Goal: Obtain resource: Download file/media

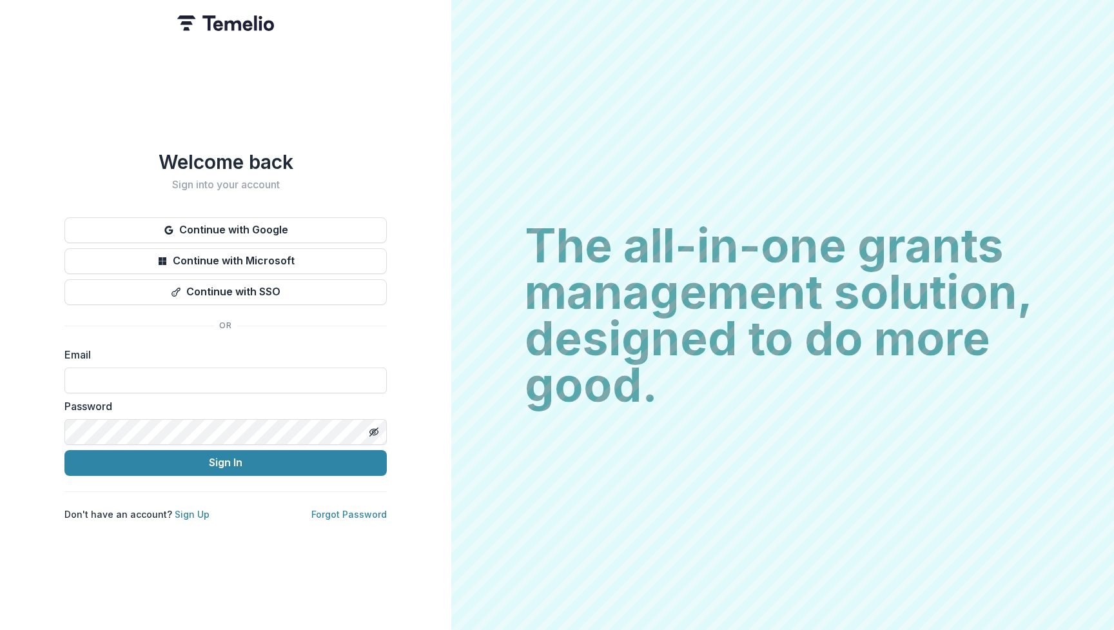
type input "**********"
click at [226, 457] on button "Sign In" at bounding box center [225, 463] width 322 height 26
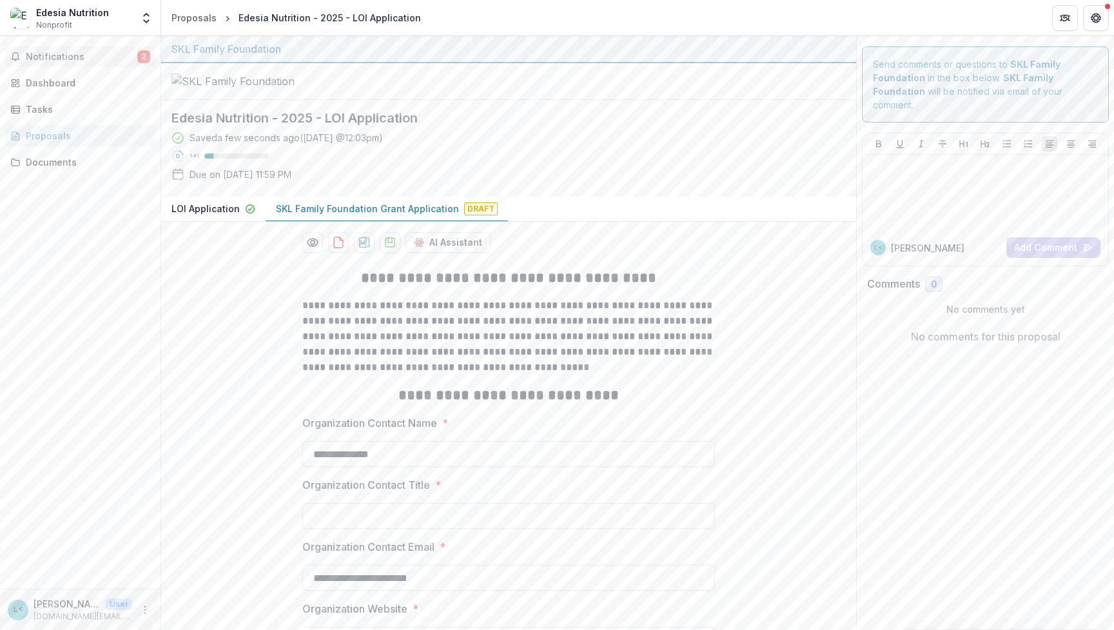
click at [69, 57] on span "Notifications" at bounding box center [82, 57] width 112 height 11
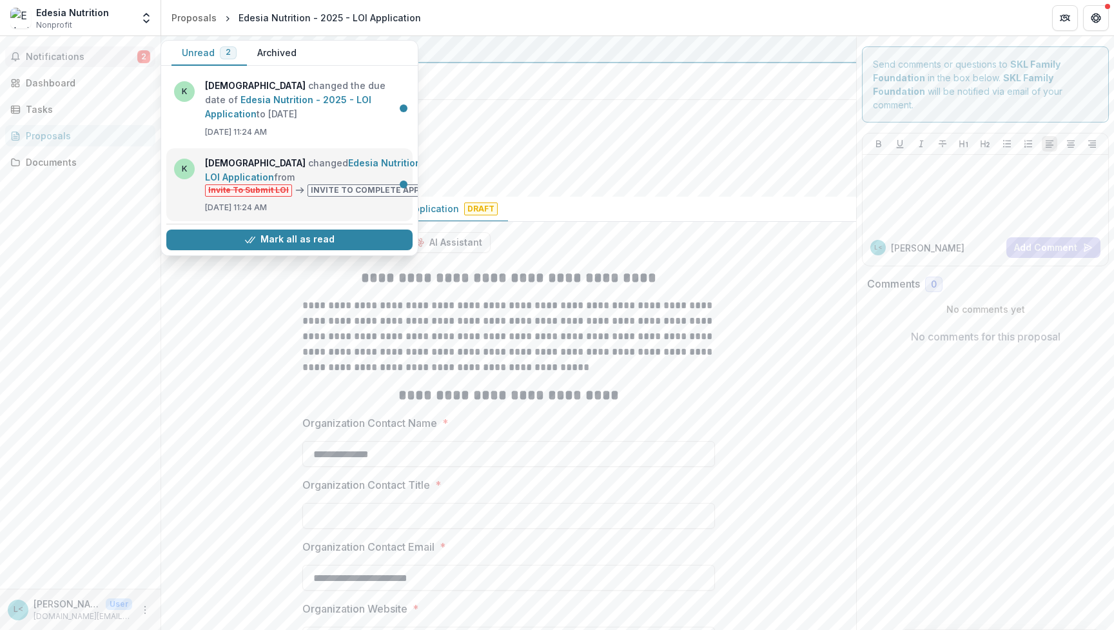
click at [310, 177] on link "Edesia Nutrition - 2025 - LOI Application" at bounding box center [333, 169] width 257 height 25
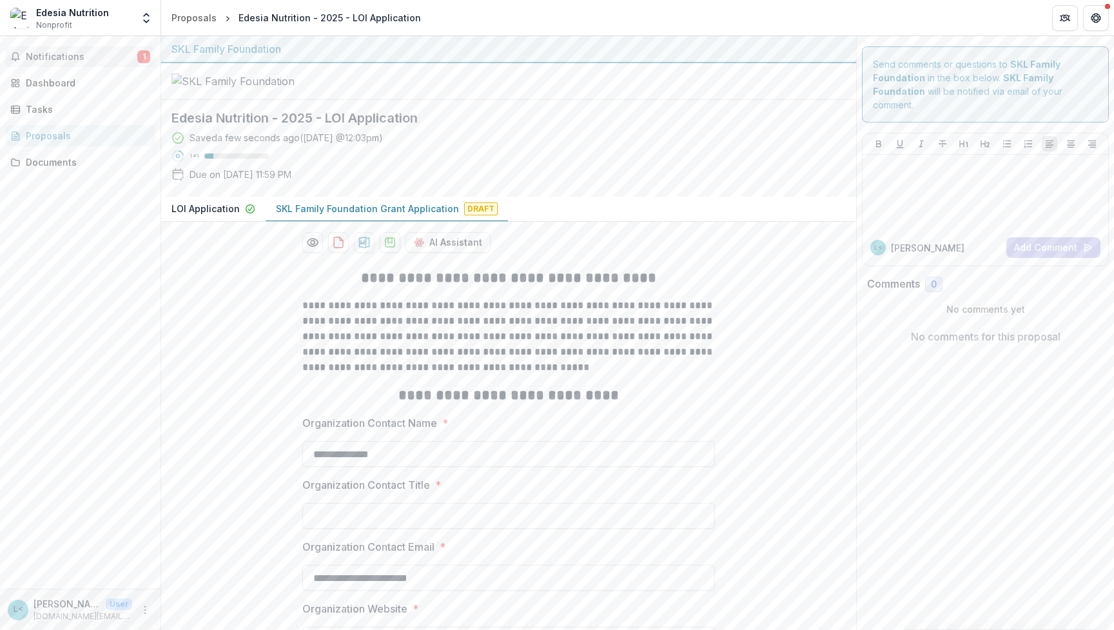
click at [125, 59] on span "Notifications" at bounding box center [82, 57] width 112 height 11
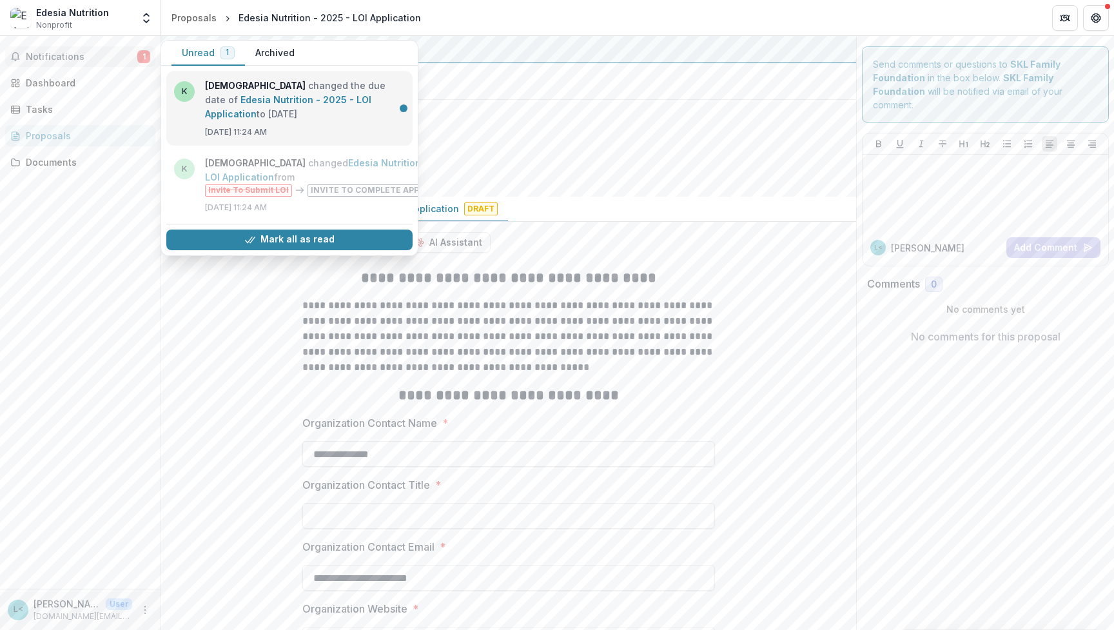
click at [318, 119] on link "Edesia Nutrition - 2025 - LOI Application" at bounding box center [288, 106] width 166 height 25
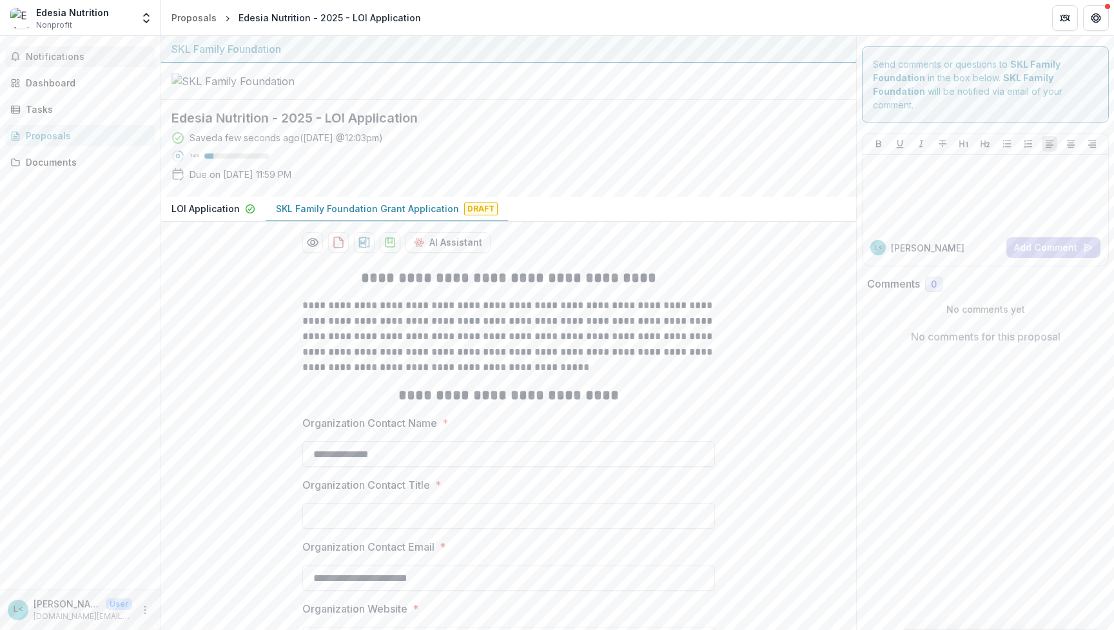
click at [63, 55] on span "Notifications" at bounding box center [88, 57] width 124 height 11
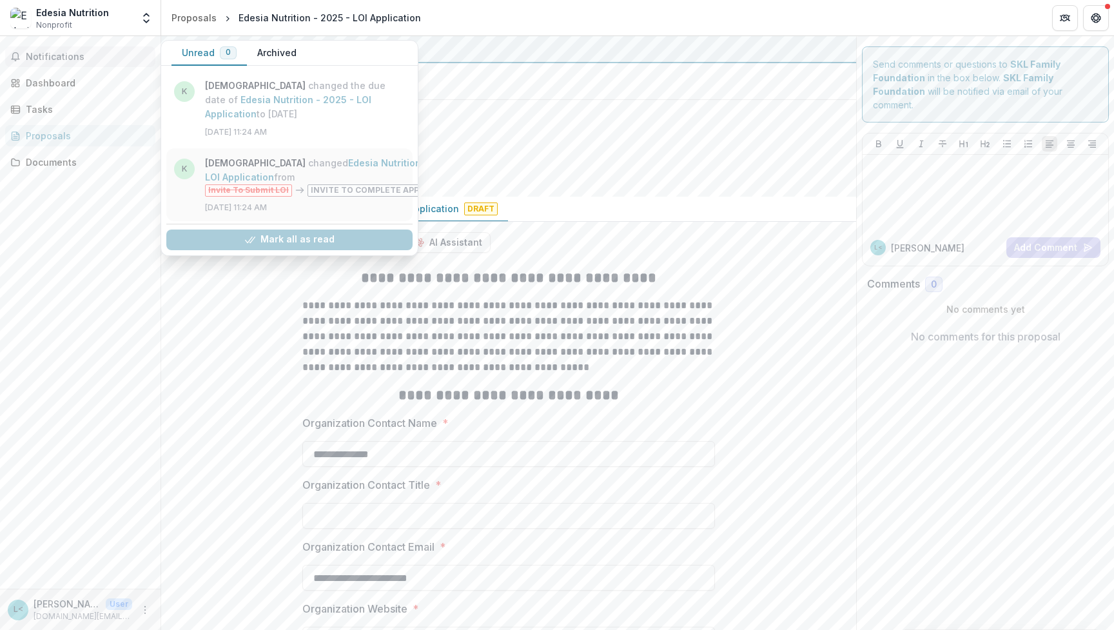
click at [342, 183] on link "Edesia Nutrition - 2025 - LOI Application" at bounding box center [333, 169] width 257 height 25
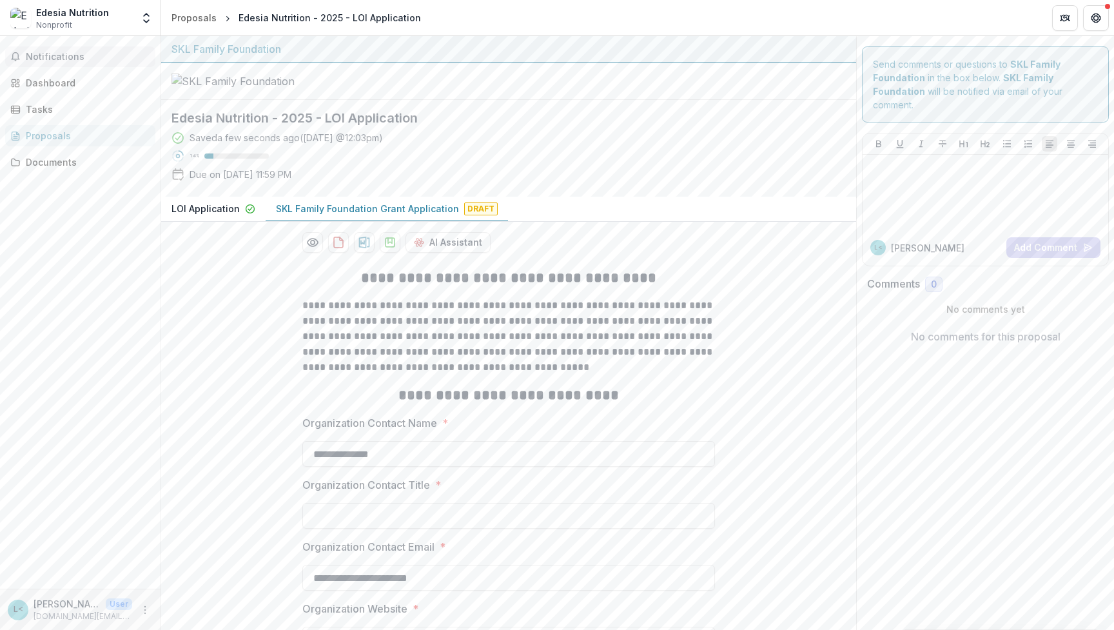
click at [72, 58] on span "Notifications" at bounding box center [88, 57] width 124 height 11
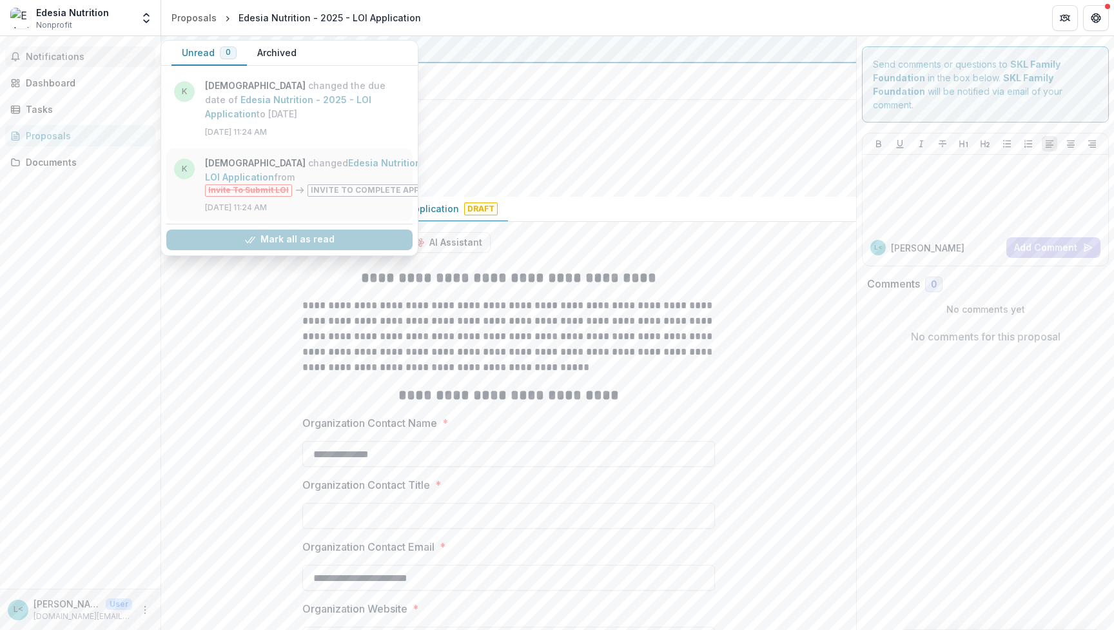
click at [304, 165] on link "Edesia Nutrition - 2025 - LOI Application" at bounding box center [333, 169] width 257 height 25
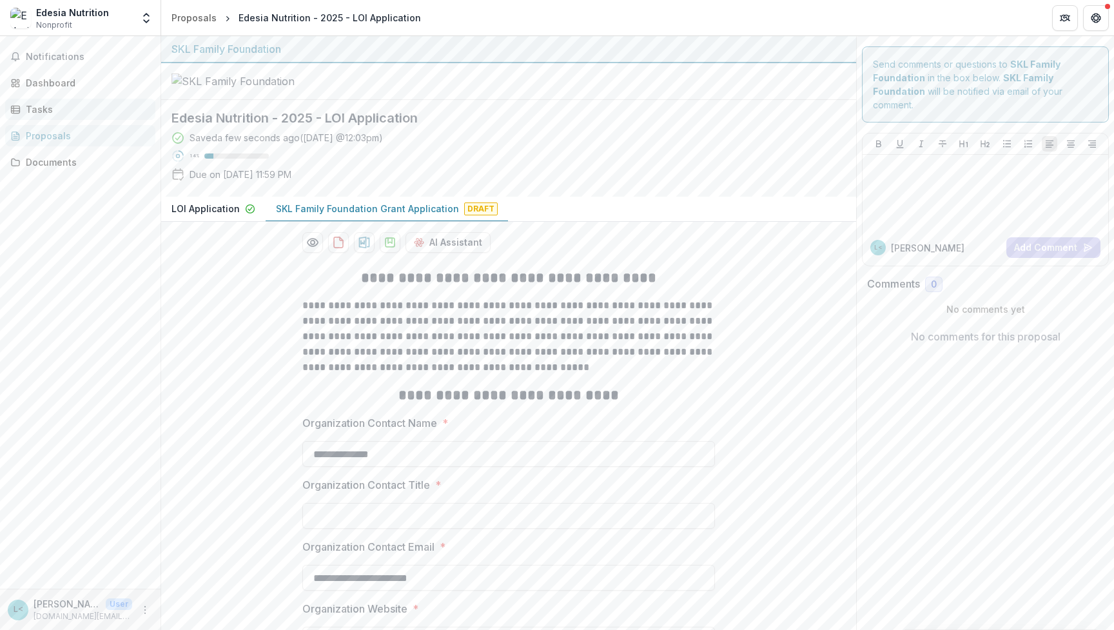
click at [39, 107] on div "Tasks" at bounding box center [85, 110] width 119 height 14
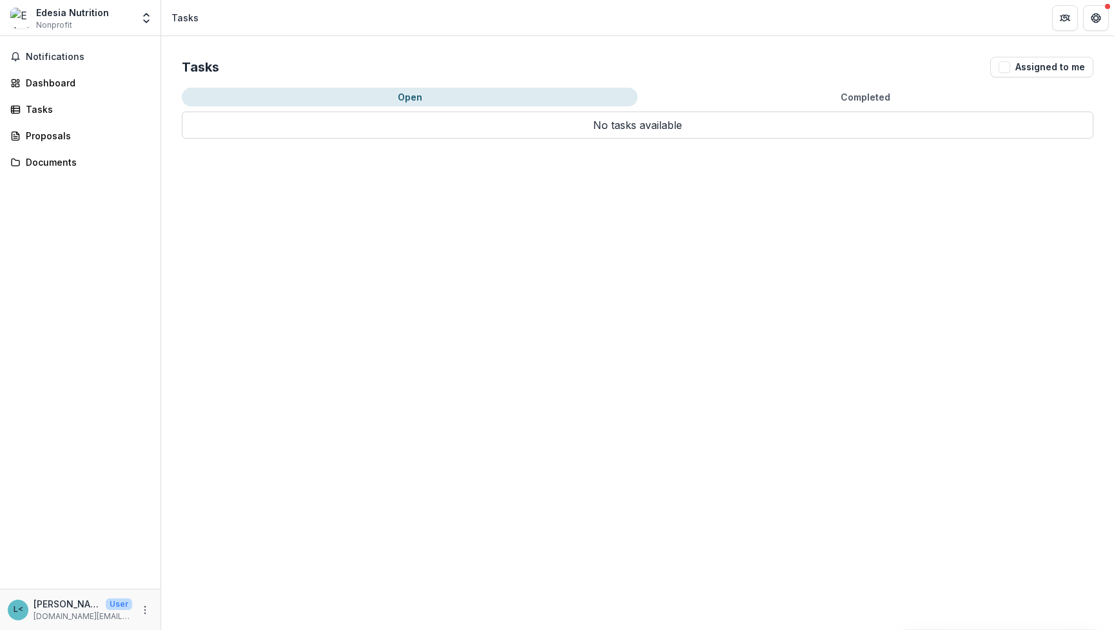
click at [46, 94] on div "Notifications Dashboard Tasks Proposals Documents" at bounding box center [80, 312] width 161 height 553
click at [46, 83] on div "Dashboard" at bounding box center [85, 83] width 119 height 14
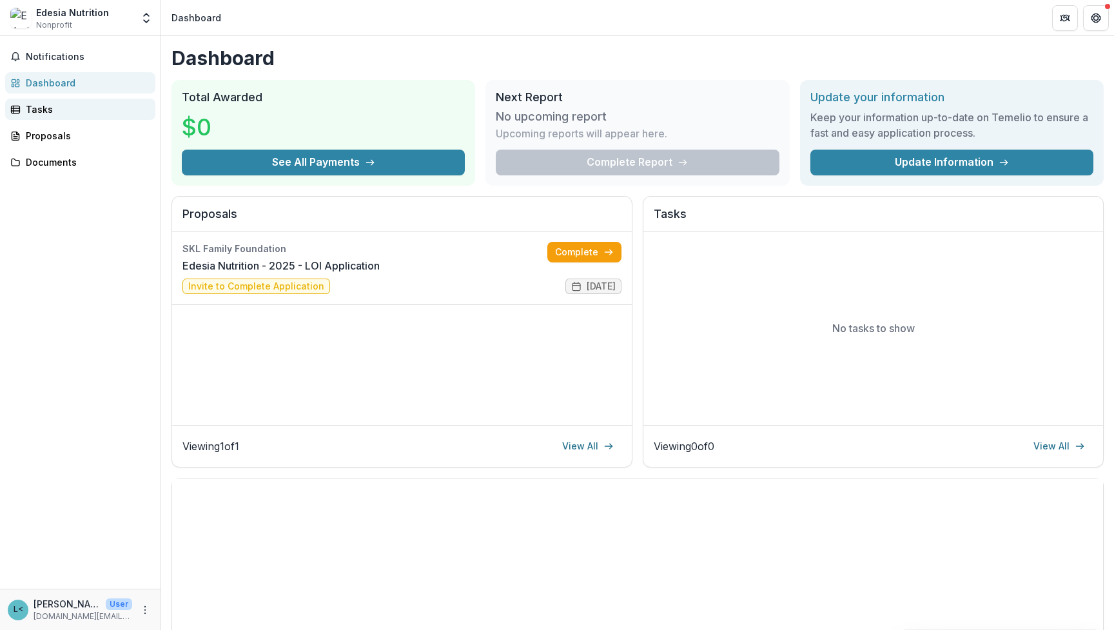
click at [33, 109] on div "Tasks" at bounding box center [85, 110] width 119 height 14
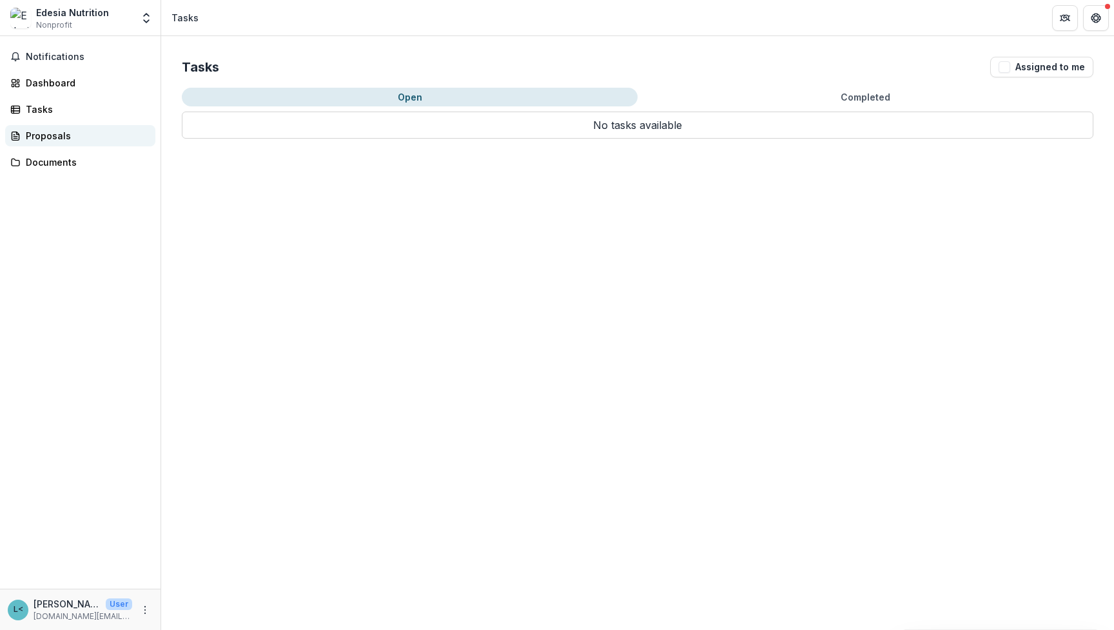
click at [52, 135] on div "Proposals" at bounding box center [85, 136] width 119 height 14
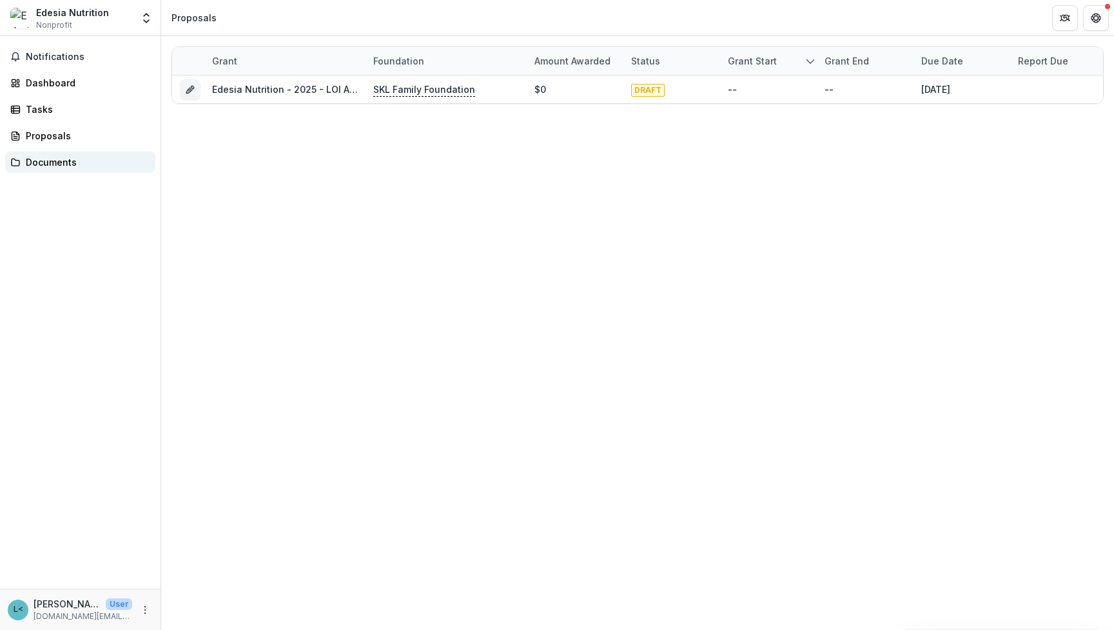
click at [55, 164] on div "Documents" at bounding box center [85, 162] width 119 height 14
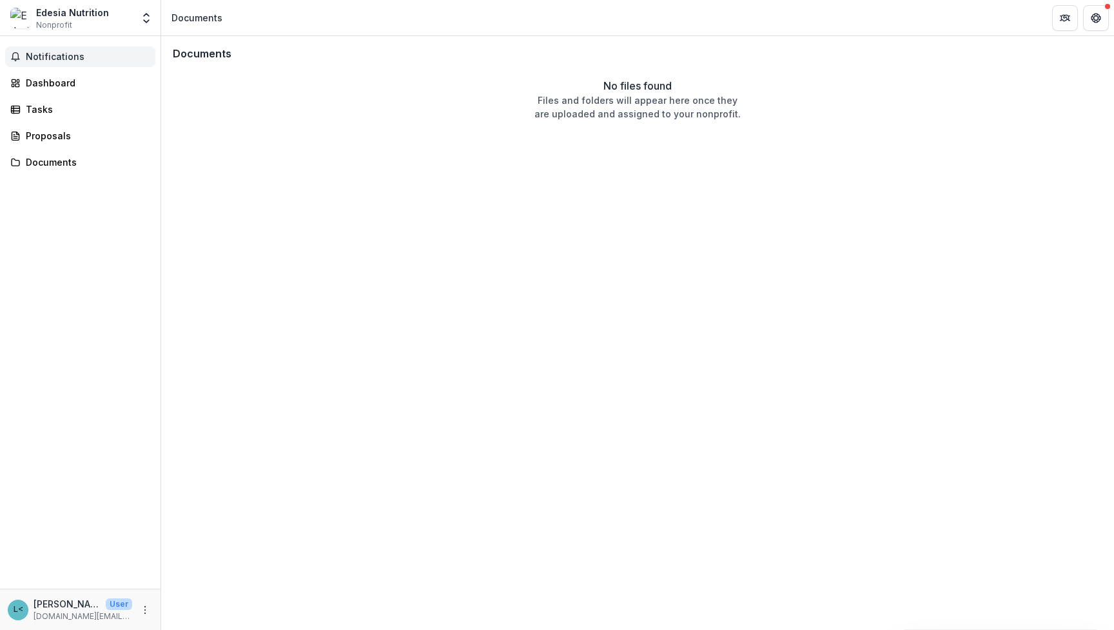
click at [51, 54] on span "Notifications" at bounding box center [88, 57] width 124 height 11
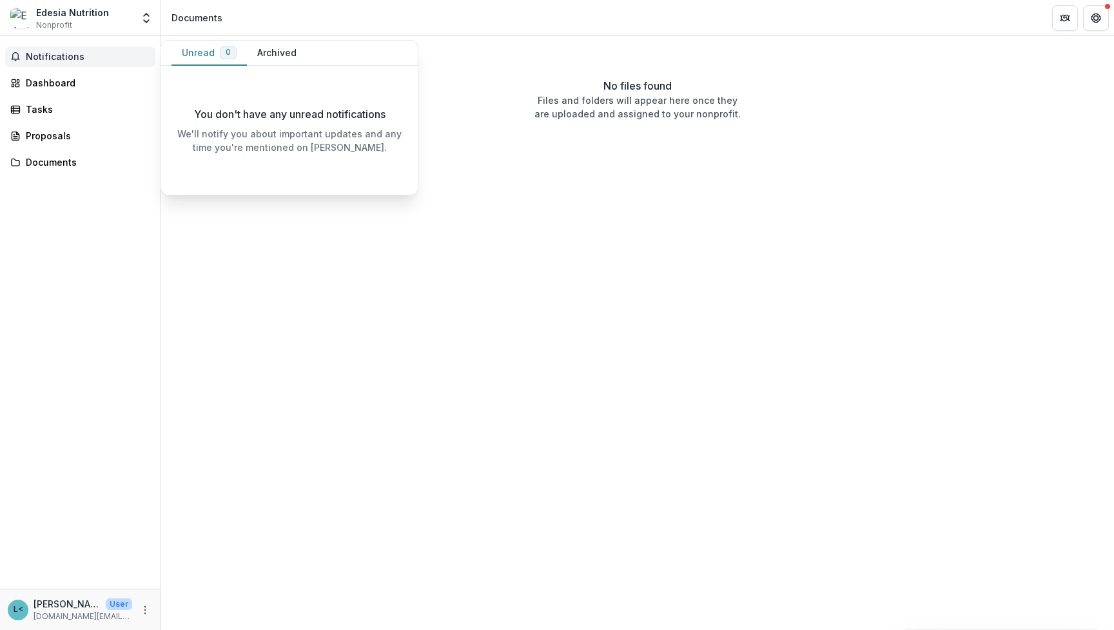
click at [273, 55] on button "Archived" at bounding box center [277, 53] width 60 height 25
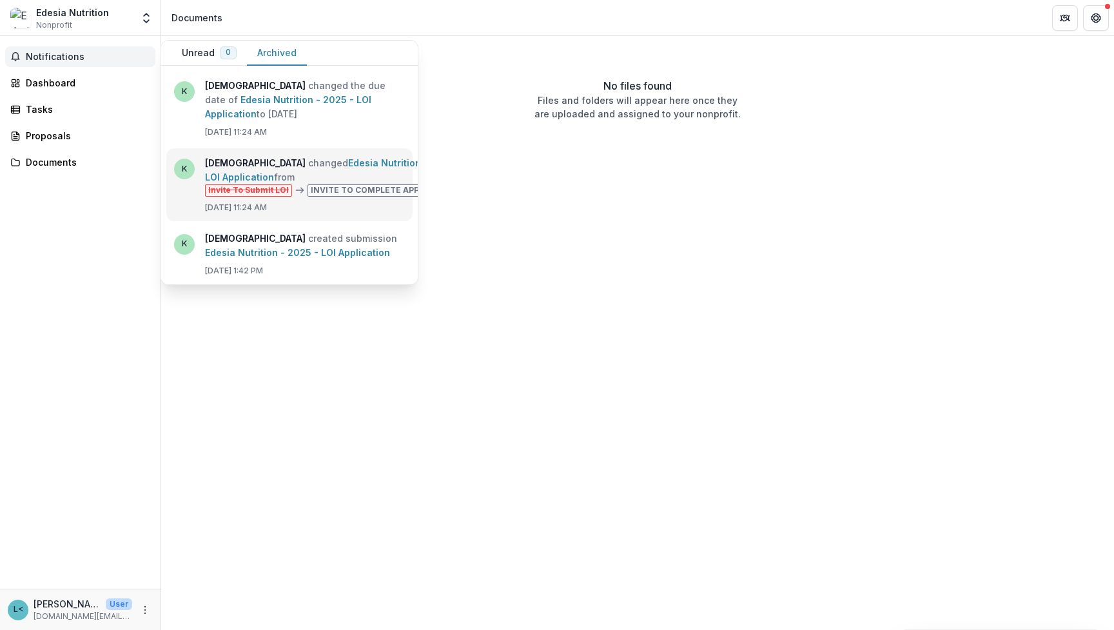
click at [282, 183] on link "Edesia Nutrition - 2025 - LOI Application" at bounding box center [333, 169] width 257 height 25
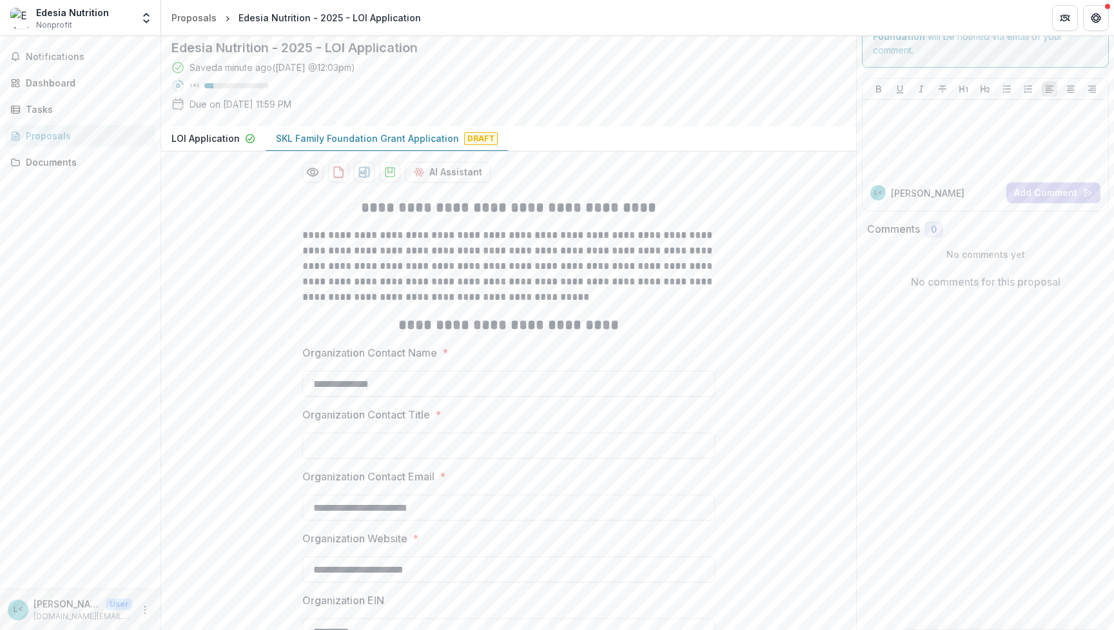
scroll to position [70, 0]
click at [344, 146] on p "SKL Family Foundation Grant Application" at bounding box center [367, 139] width 183 height 14
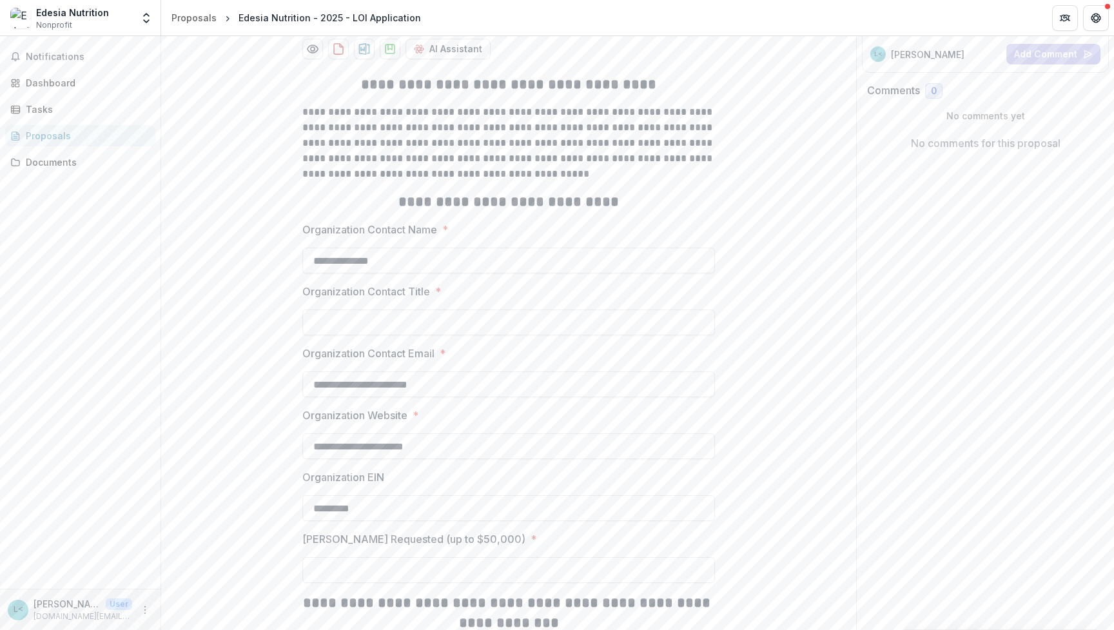
scroll to position [195, 0]
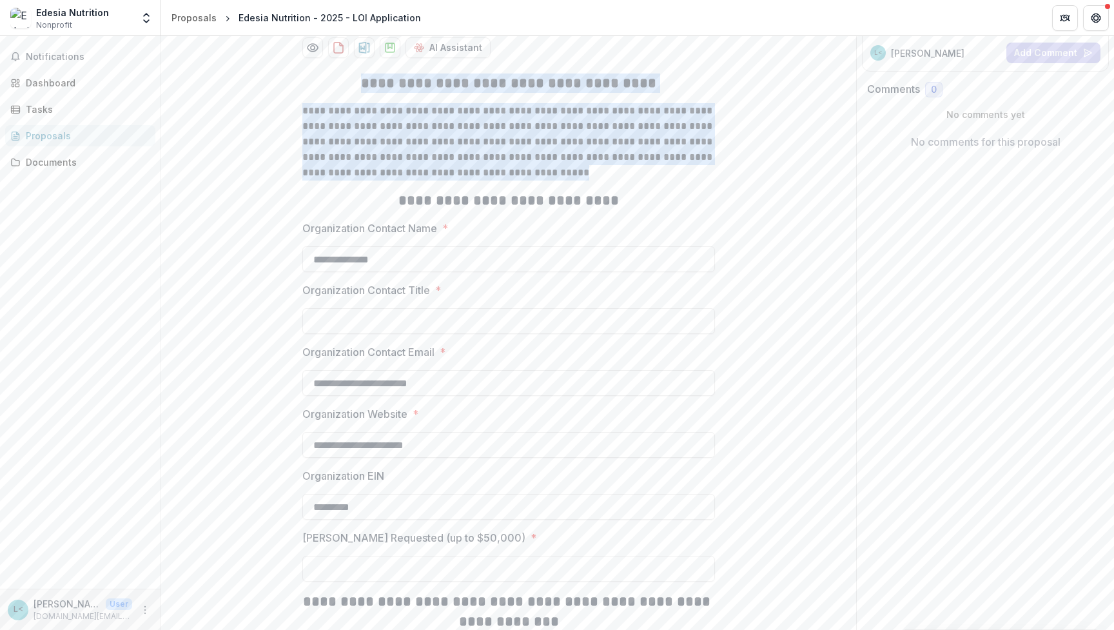
drag, startPoint x: 515, startPoint y: 252, endPoint x: 369, endPoint y: 164, distance: 170.1
copy div "**********"
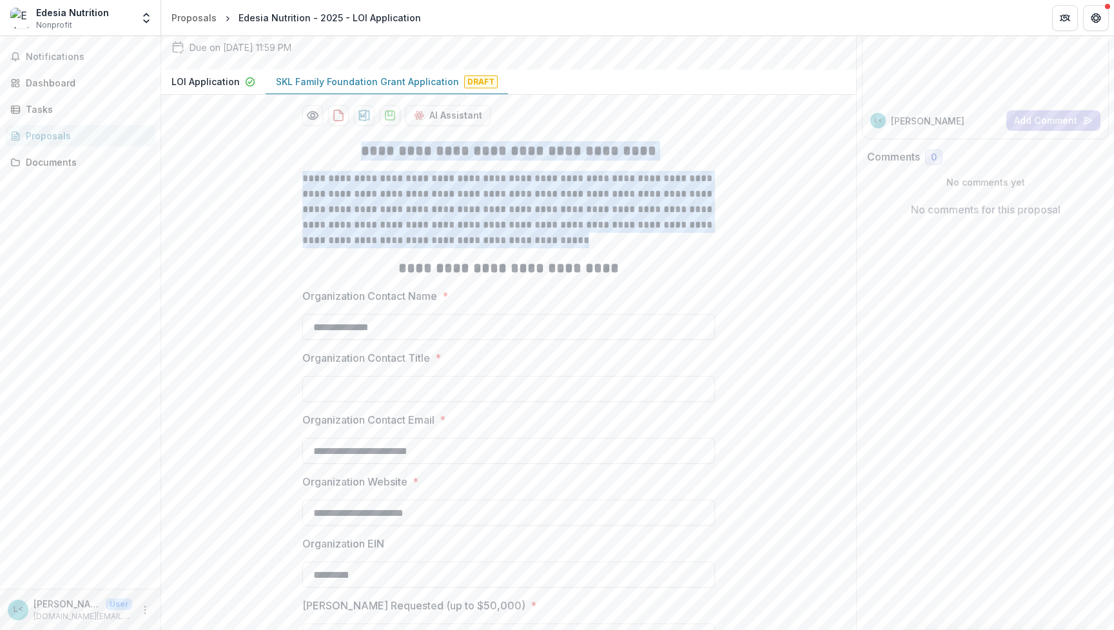
scroll to position [93, 0]
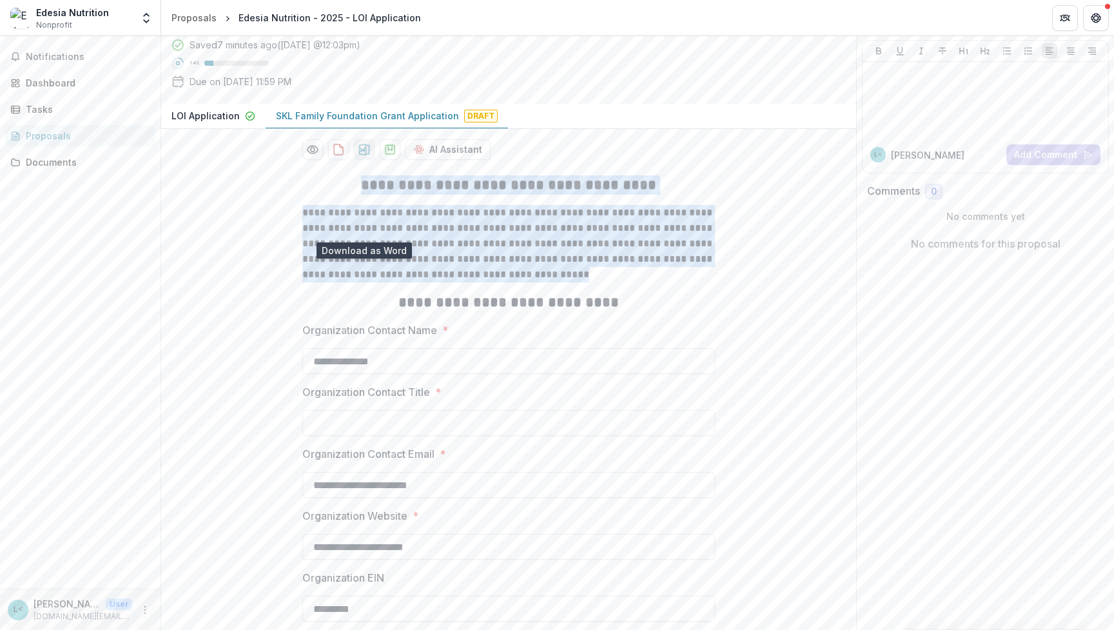
click at [364, 155] on icon "download-proposal" at bounding box center [364, 150] width 11 height 12
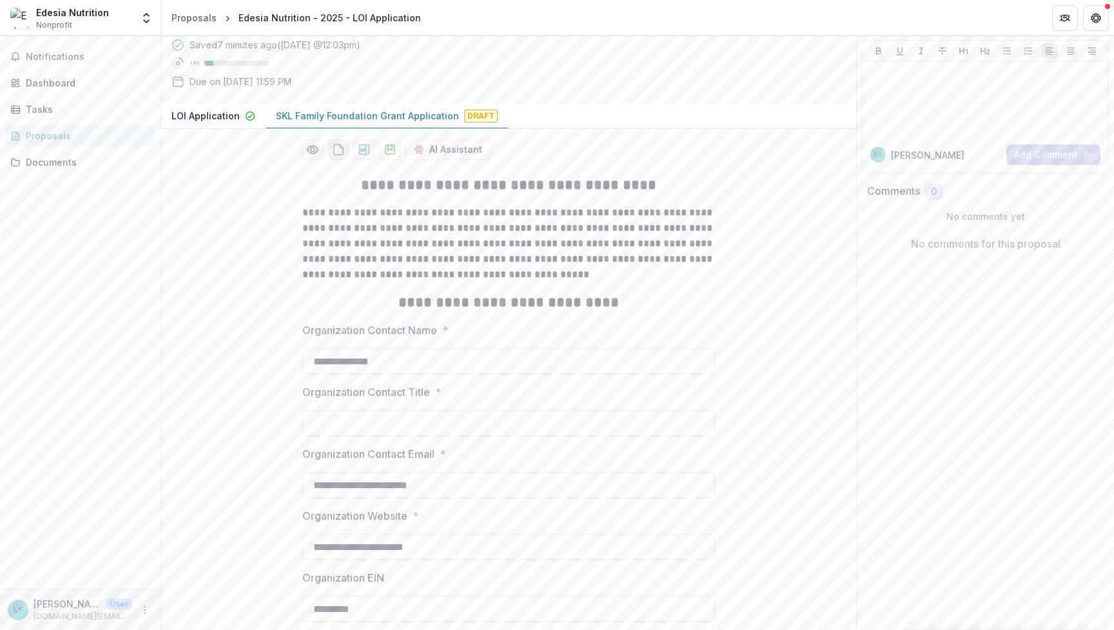
click at [340, 156] on icon "download-proposal" at bounding box center [338, 149] width 13 height 13
